Goal: Check status: Check status

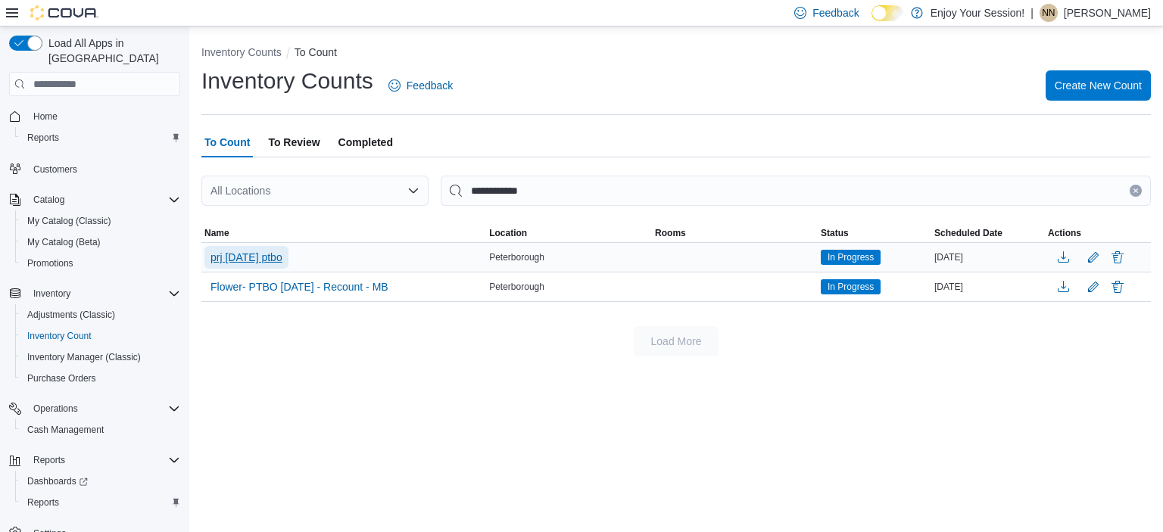
click at [267, 263] on span "prj [DATE] ptbo" at bounding box center [246, 257] width 72 height 15
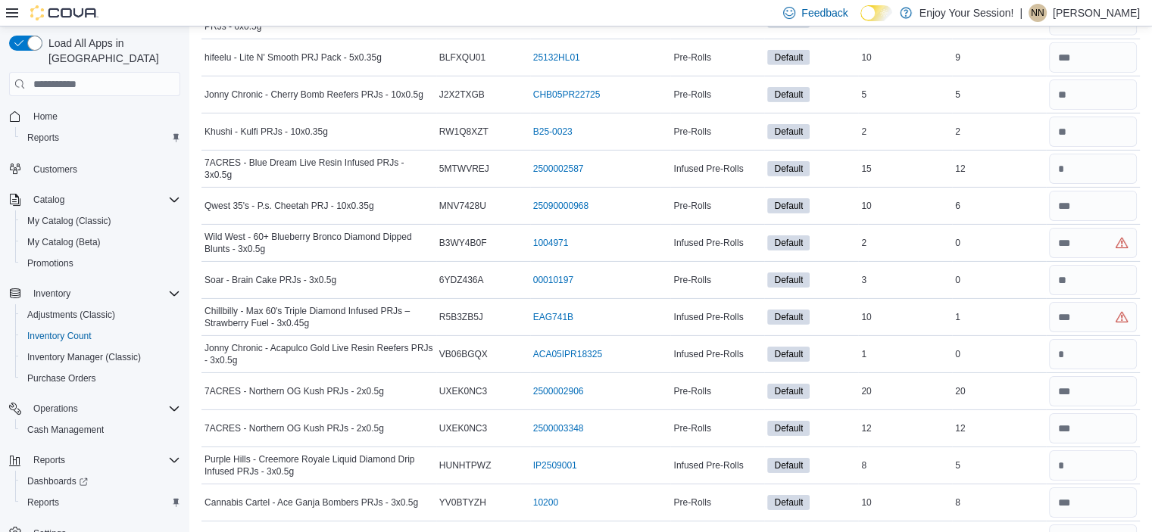
scroll to position [5043, 0]
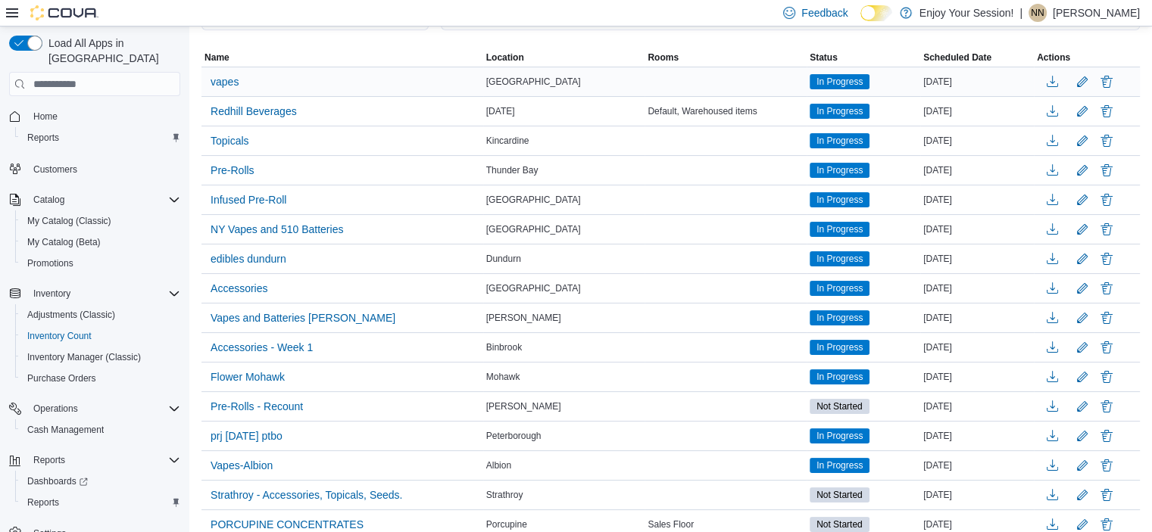
scroll to position [176, 0]
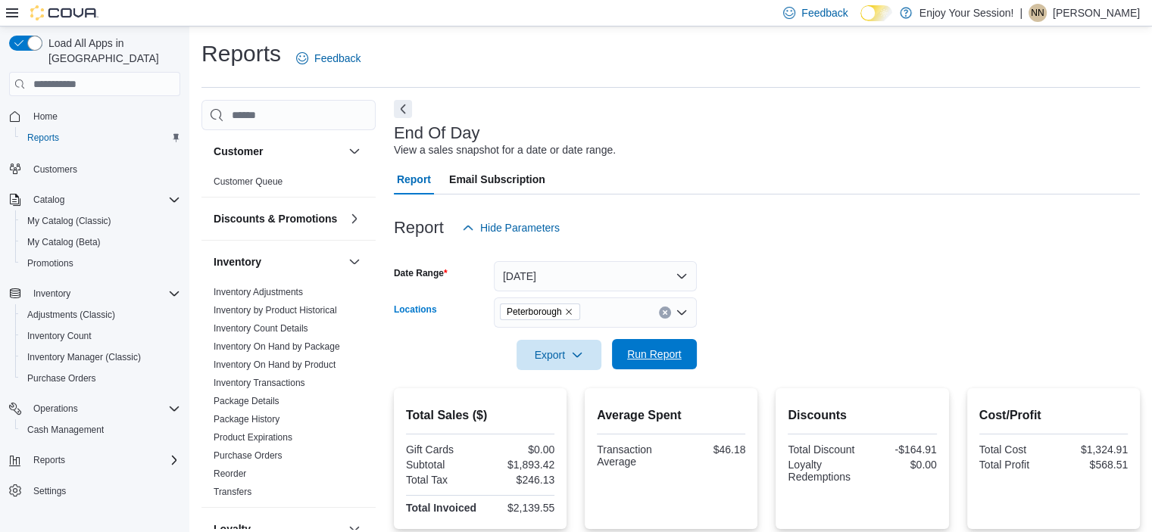
click at [634, 354] on span "Run Report" at bounding box center [654, 354] width 55 height 15
